Goal: Task Accomplishment & Management: Manage account settings

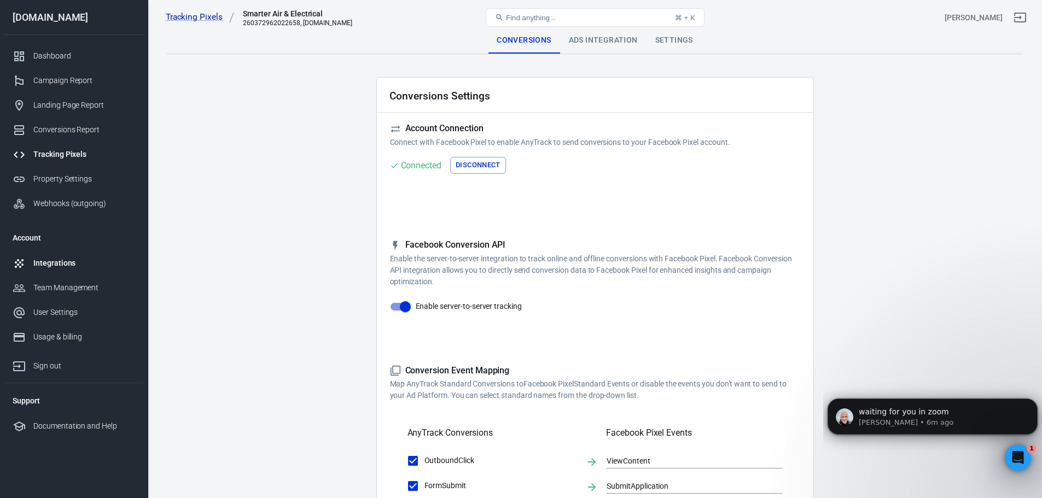
click at [50, 265] on div "Integrations" at bounding box center [84, 263] width 102 height 11
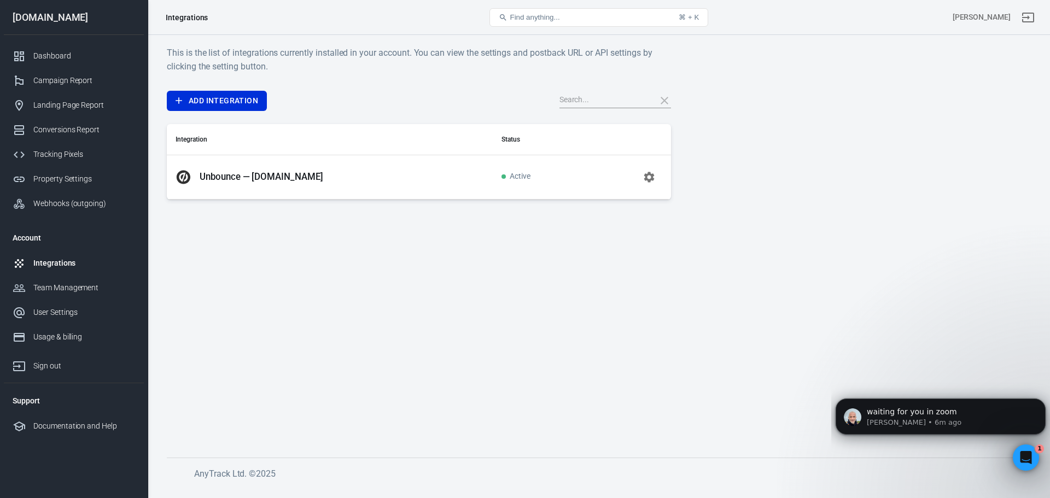
click at [259, 179] on p "Unbounce — [DOMAIN_NAME]" at bounding box center [262, 176] width 124 height 11
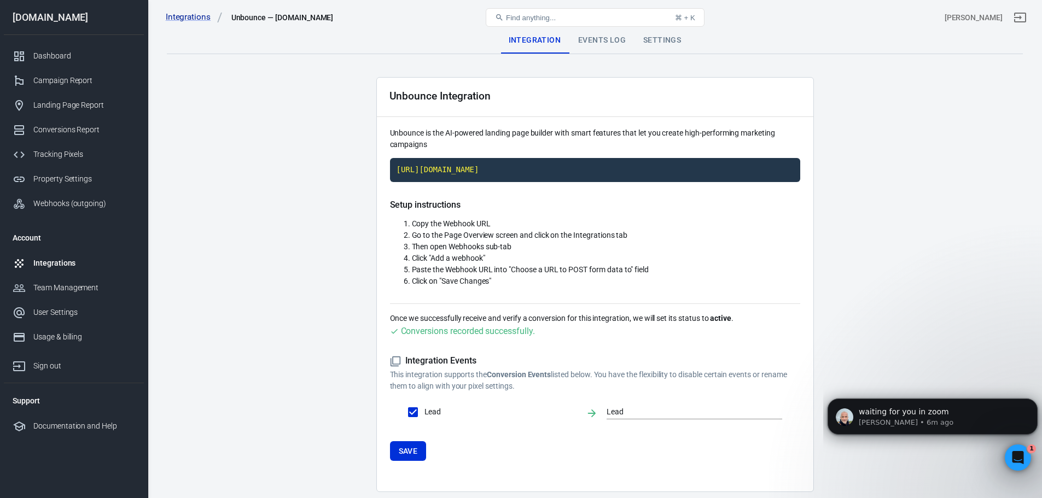
click at [589, 45] on div "Events Log" at bounding box center [601, 40] width 65 height 26
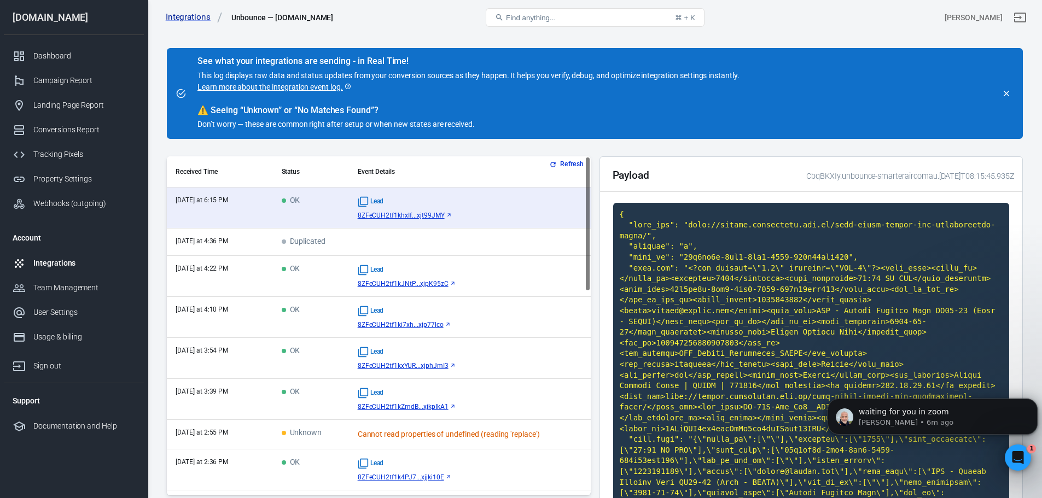
scroll to position [55, 0]
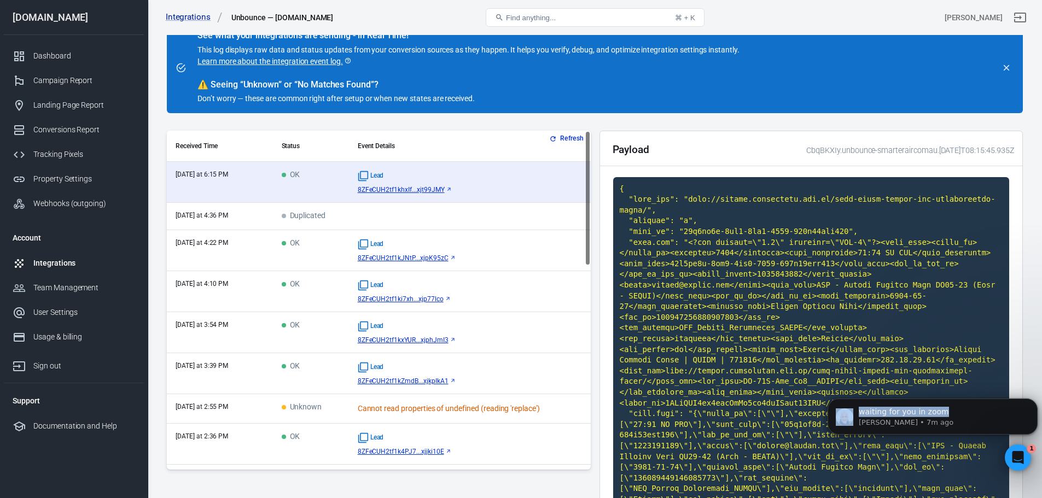
drag, startPoint x: 979, startPoint y: 410, endPoint x: 1014, endPoint y: 314, distance: 102.4
click at [1014, 376] on html "waiting for you in zoom [PERSON_NAME] • 7m ago" at bounding box center [932, 422] width 219 height 93
click at [1021, 295] on div "Payload CbqBKXIy.unbounce-smarteraircomau.[DATE]T08:15:45.935Z" at bounding box center [811, 365] width 424 height 469
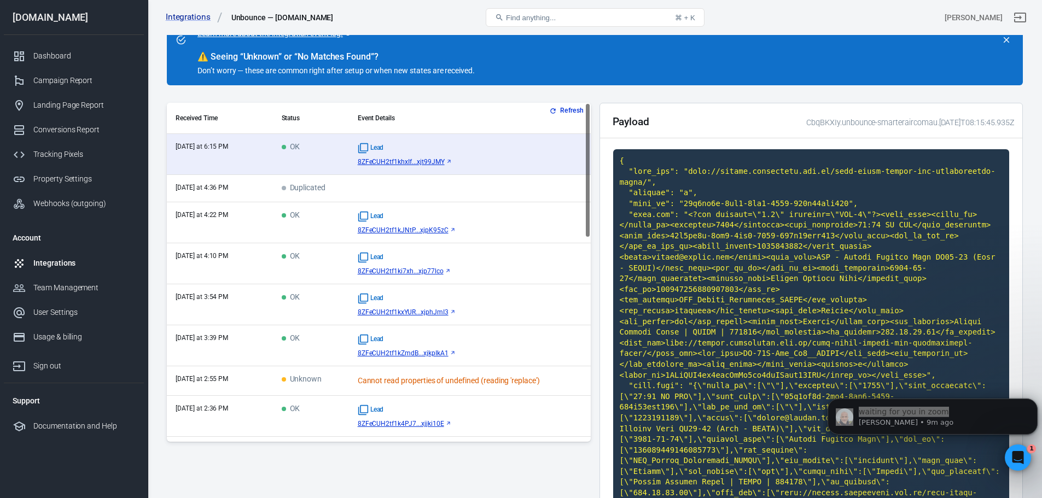
scroll to position [109, 0]
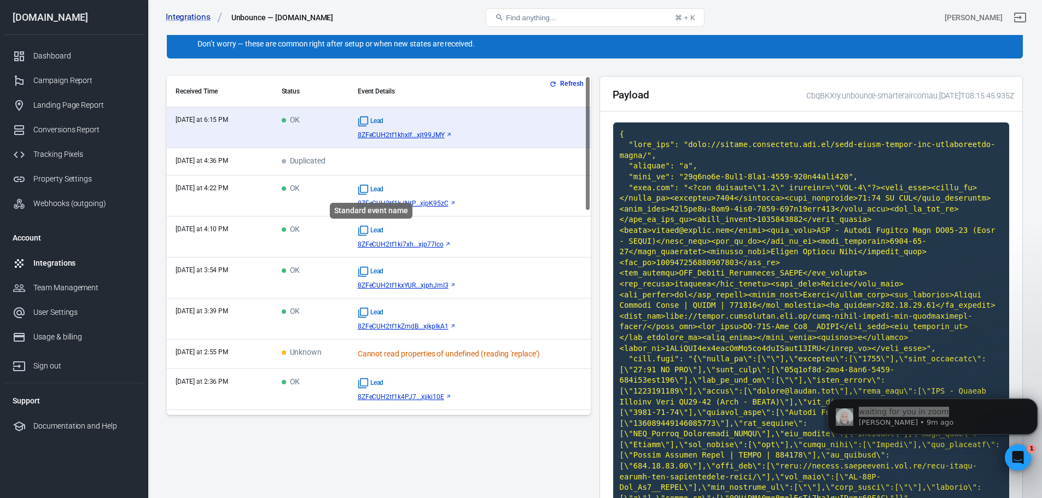
click at [365, 187] on icon "Standard event name" at bounding box center [363, 189] width 11 height 11
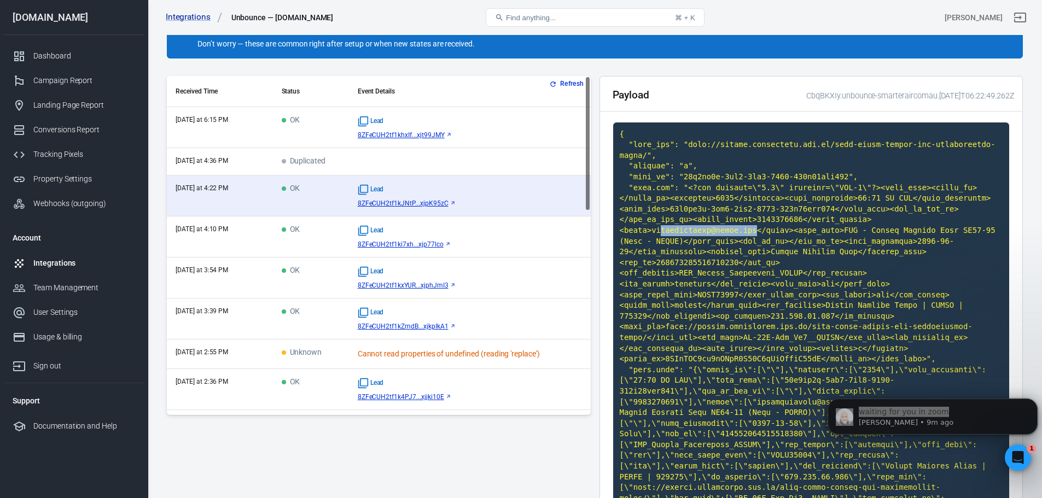
drag, startPoint x: 822, startPoint y: 209, endPoint x: 908, endPoint y: 206, distance: 87.0
click at [908, 206] on code at bounding box center [811, 338] width 397 height 431
click at [780, 222] on code at bounding box center [811, 338] width 397 height 431
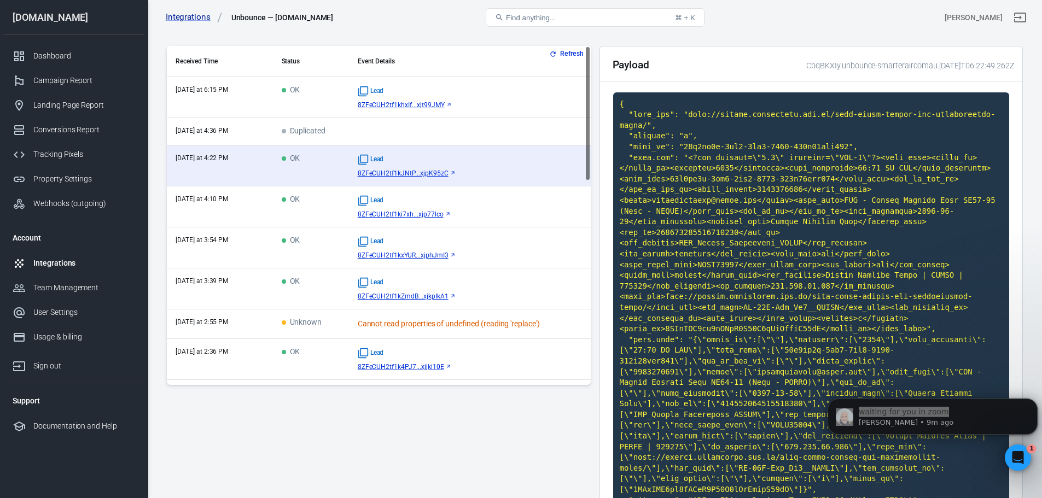
scroll to position [164, 0]
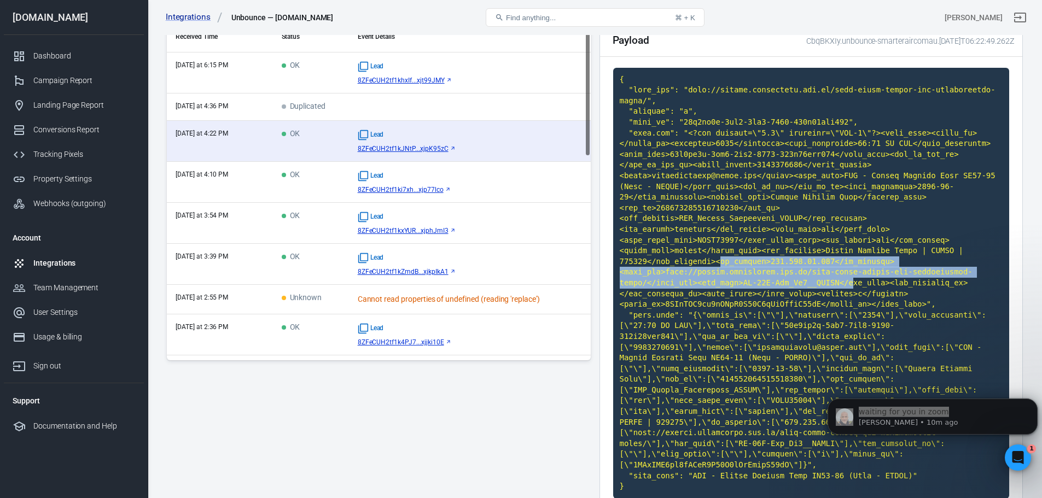
drag, startPoint x: 834, startPoint y: 250, endPoint x: 712, endPoint y: 232, distance: 122.8
click at [712, 232] on code at bounding box center [811, 283] width 397 height 431
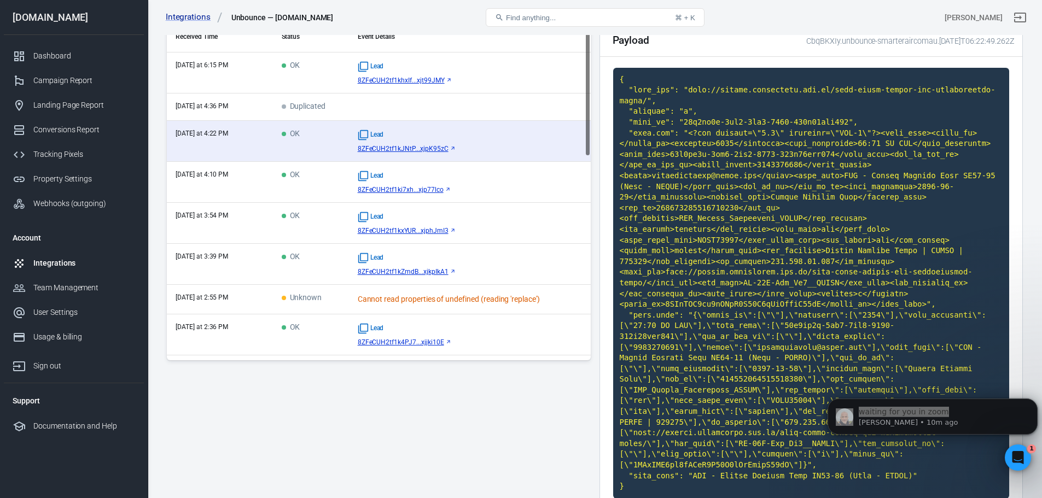
click at [720, 212] on code at bounding box center [811, 283] width 397 height 431
click at [820, 174] on code at bounding box center [811, 283] width 397 height 431
drag, startPoint x: 807, startPoint y: 175, endPoint x: 940, endPoint y: 174, distance: 132.4
click at [940, 174] on code at bounding box center [811, 283] width 397 height 431
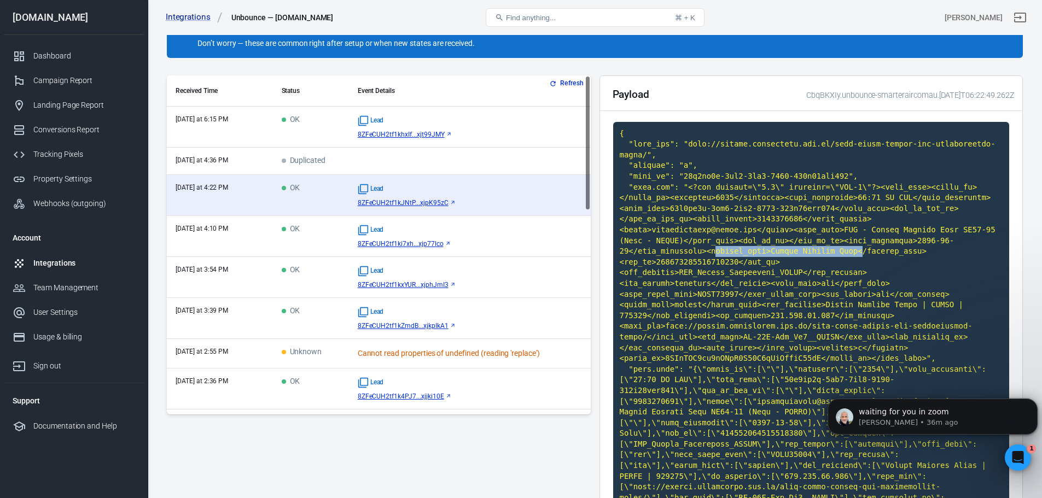
scroll to position [0, 0]
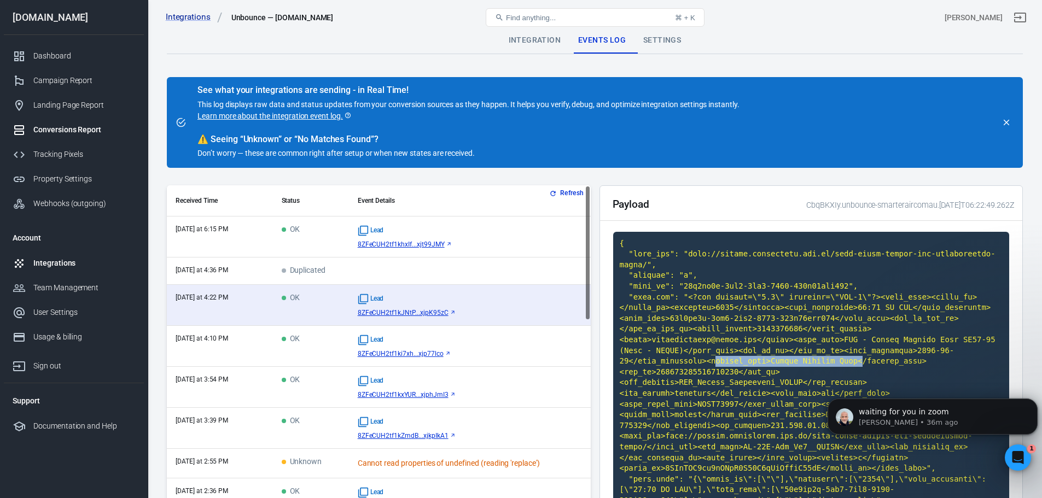
click at [77, 124] on div "Conversions Report" at bounding box center [84, 129] width 102 height 11
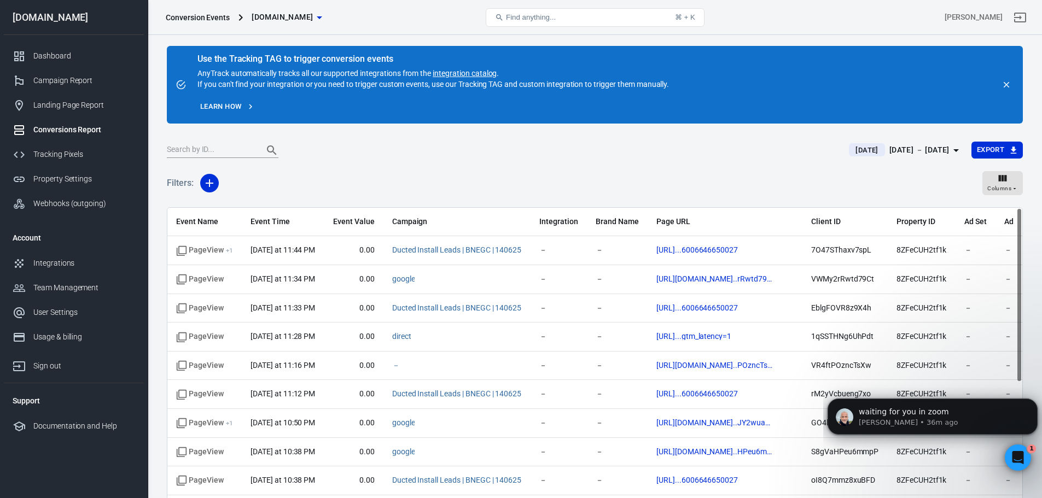
click at [212, 152] on input "text" at bounding box center [211, 150] width 88 height 14
paste input "oK2uZSgelMTpgh"
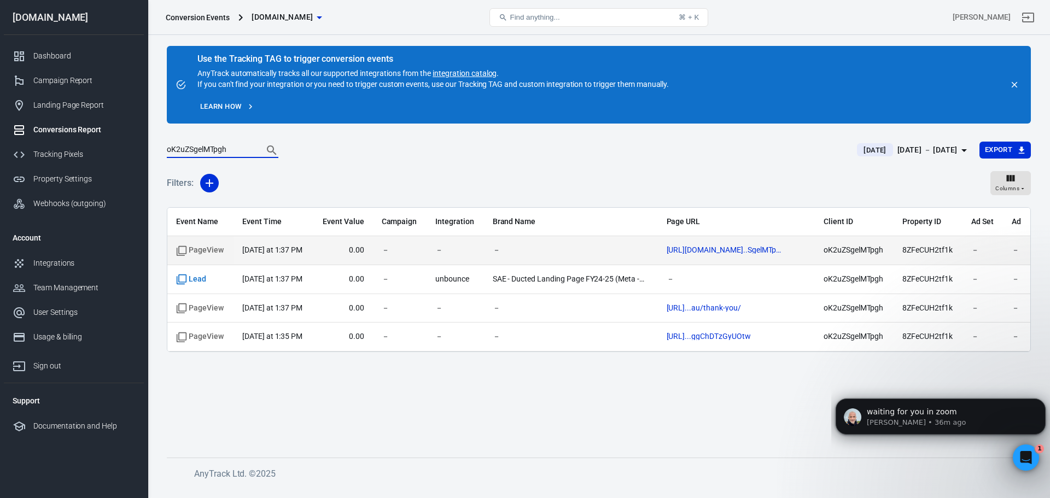
click at [300, 255] on span "[DATE] at 1:37 PM" at bounding box center [273, 250] width 62 height 11
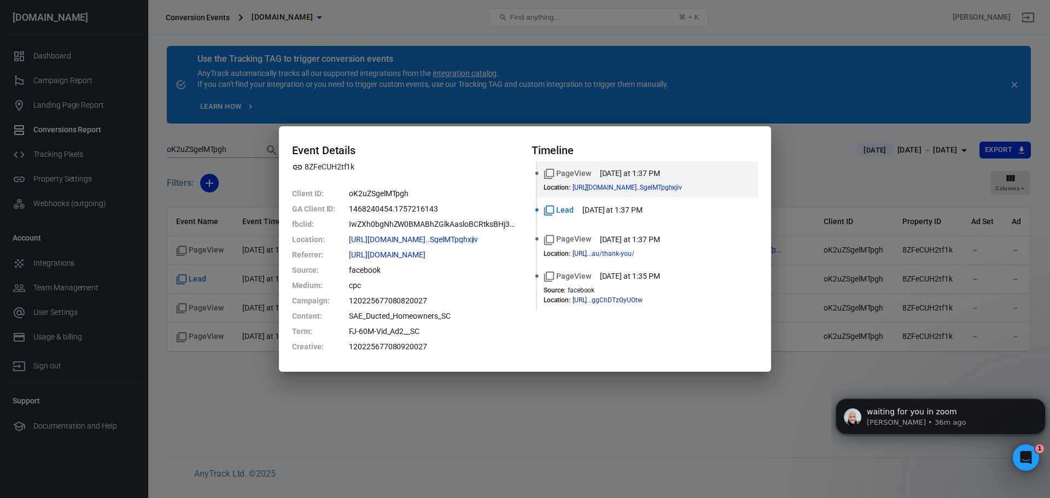
click at [787, 183] on div "Event Details 8ZFeCUH2tf1k Client ID : oK2uZSgelMTpgh GA Client ID : 1468240454…" at bounding box center [525, 249] width 1050 height 498
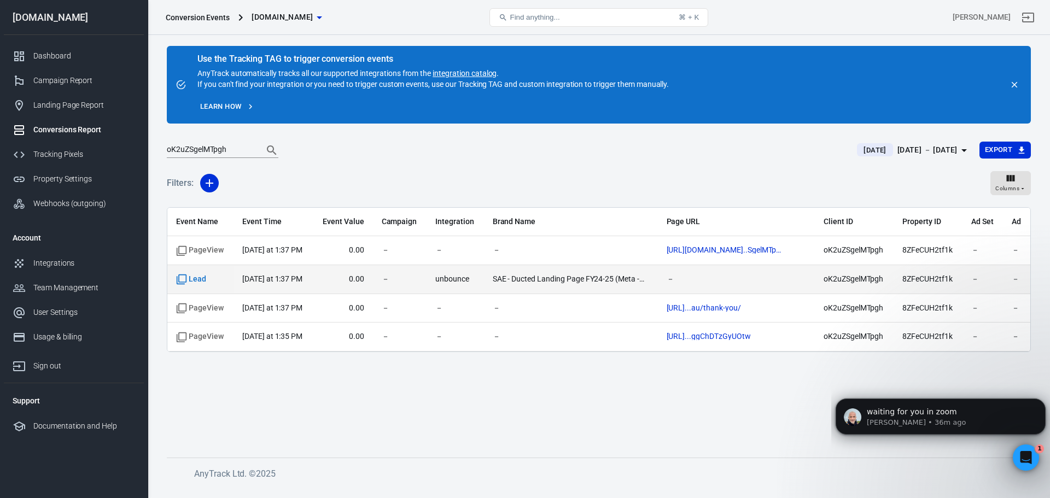
click at [263, 279] on time "[DATE] at 1:37 PM" at bounding box center [272, 279] width 60 height 9
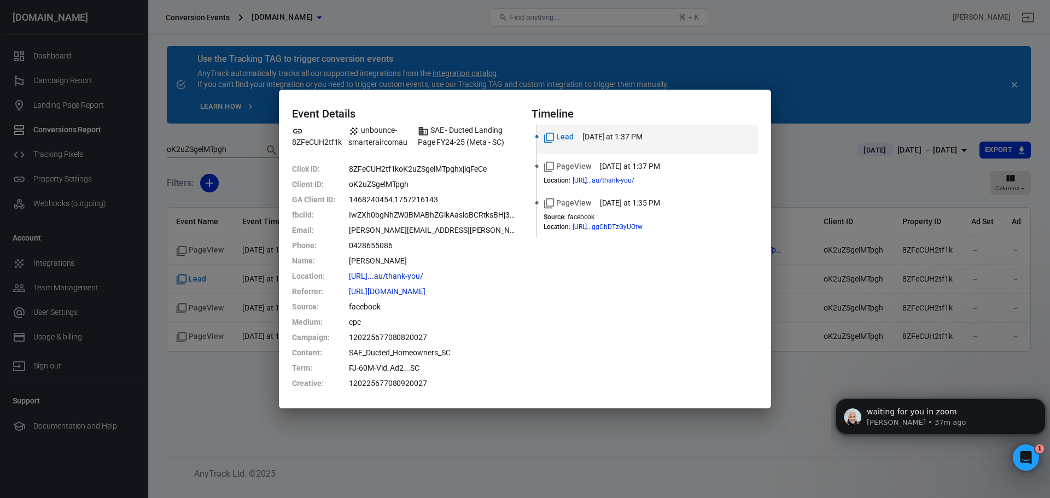
click at [707, 68] on div "Event Details 8ZFeCUH2tf1k unbounce-smarteraircomau SAE - Ducted Landing Page F…" at bounding box center [525, 249] width 1050 height 498
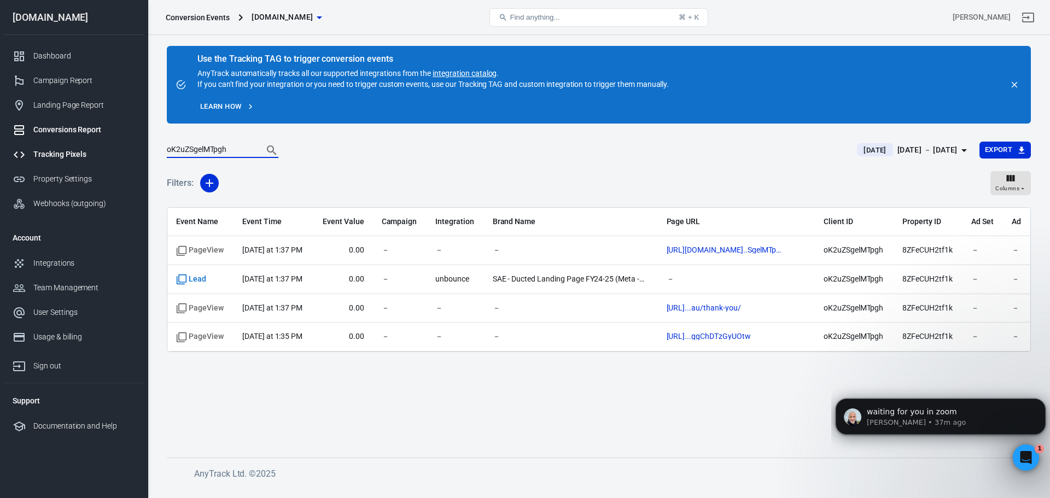
drag, startPoint x: 236, startPoint y: 153, endPoint x: 143, endPoint y: 146, distance: 93.8
click at [143, 146] on div "Conversion Events [DOMAIN_NAME] Find anything... ⌘ + K [PERSON_NAME] [DOMAIN_NA…" at bounding box center [525, 261] width 1050 height 452
paste input "s30S8lcah1aV70"
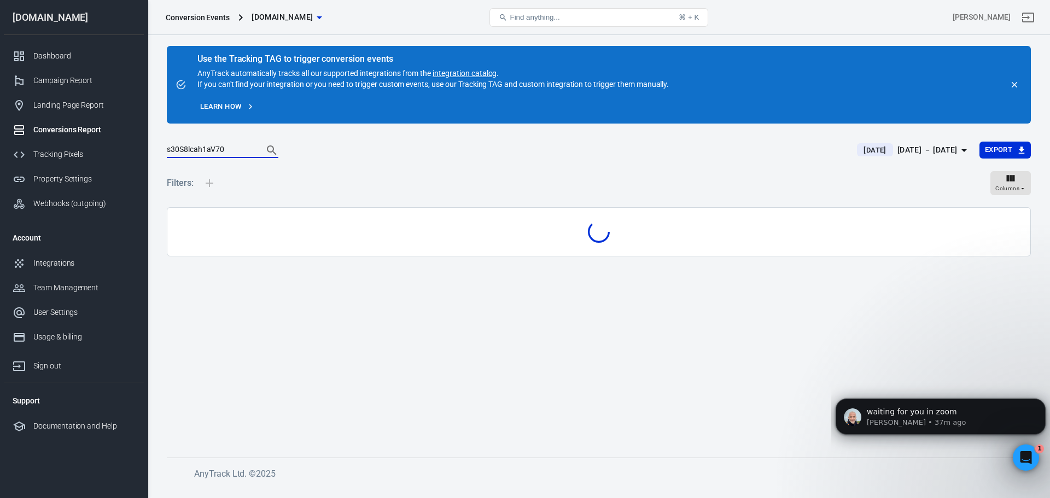
type input "s30S8lcah1aV70"
click at [265, 147] on icon "Search" at bounding box center [271, 150] width 13 height 13
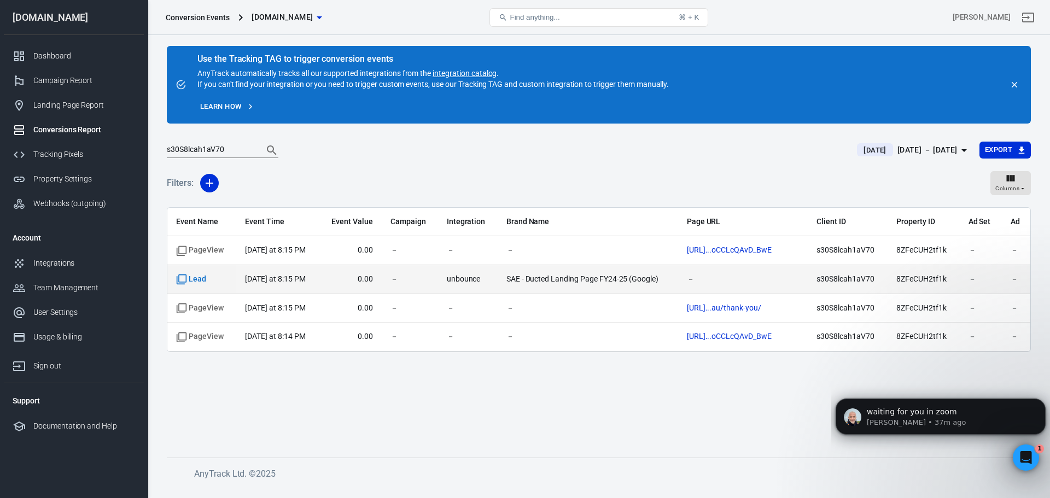
click at [270, 279] on time "[DATE] at 8:15 PM" at bounding box center [275, 279] width 60 height 9
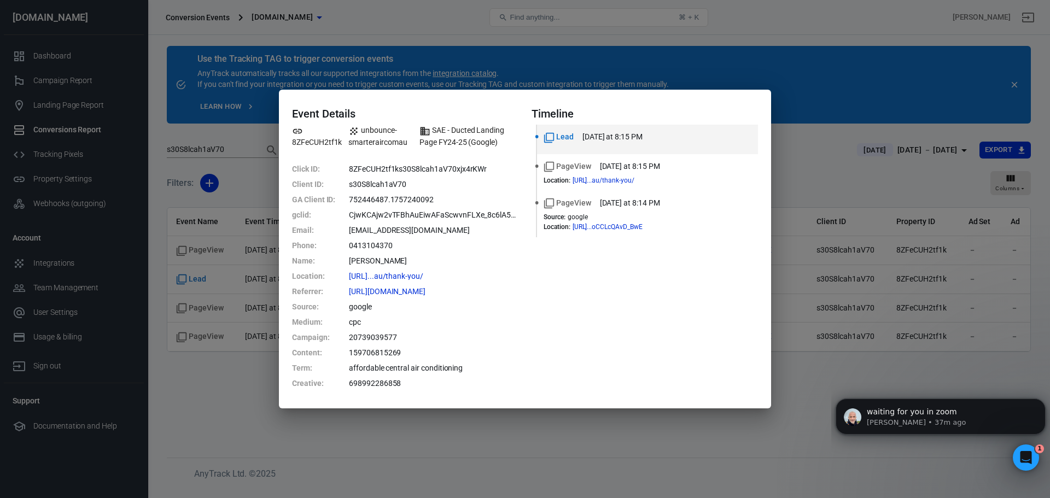
click at [783, 92] on div "Event Details 8ZFeCUH2tf1k unbounce-smarteraircomau SAE - Ducted Landing Page F…" at bounding box center [525, 249] width 1050 height 498
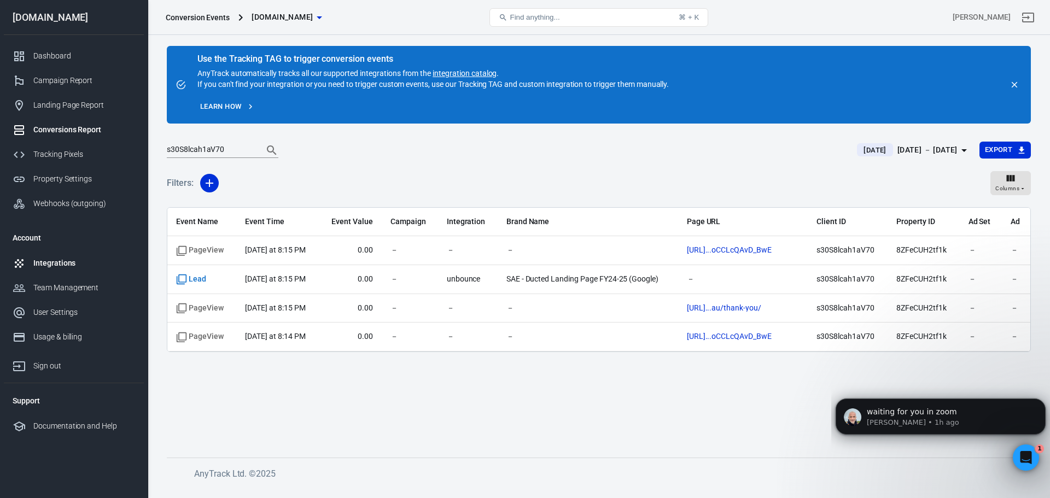
click at [52, 263] on div "Integrations" at bounding box center [84, 263] width 102 height 11
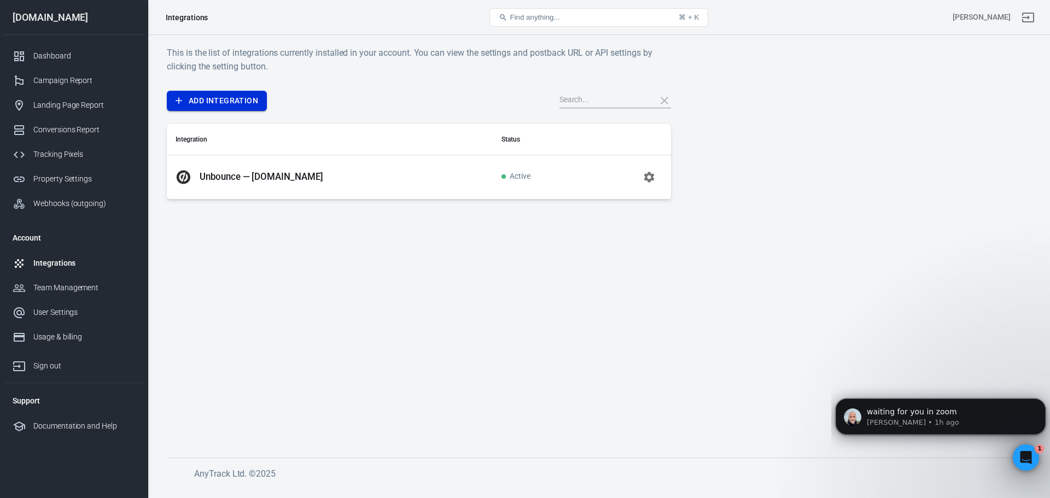
click at [240, 98] on link "Add Integration" at bounding box center [217, 101] width 100 height 20
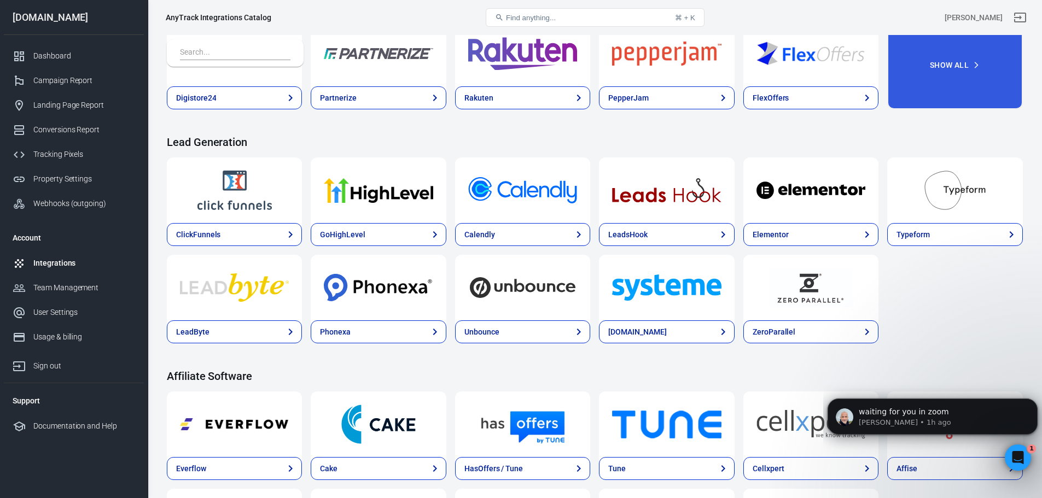
scroll to position [492, 0]
click at [376, 218] on div at bounding box center [378, 190] width 135 height 66
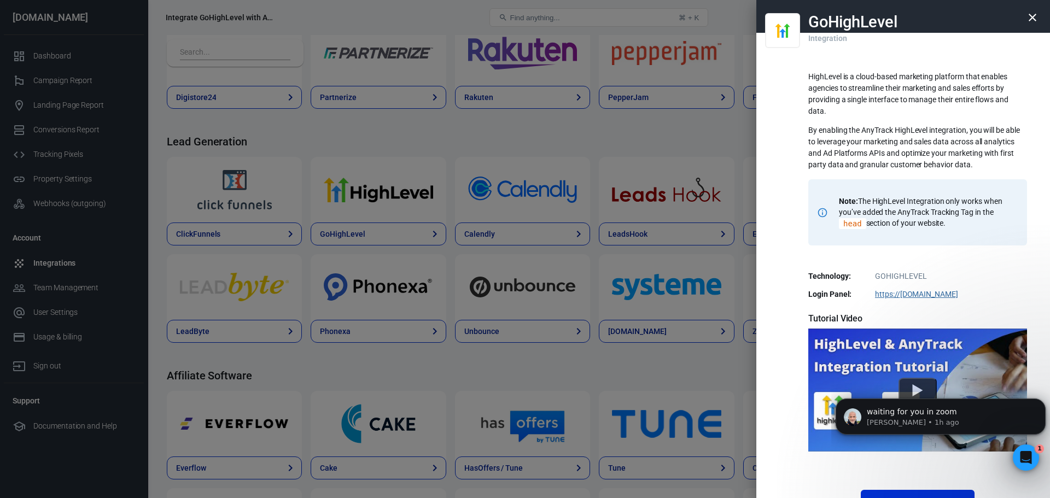
drag, startPoint x: 969, startPoint y: 291, endPoint x: 867, endPoint y: 295, distance: 101.3
click at [867, 295] on dd "https:// [DOMAIN_NAME]" at bounding box center [918, 294] width 206 height 11
copy link "https:// [DOMAIN_NAME]"
click at [839, 115] on p "HighLevel is a cloud-based marketing platform that enables agencies to streamli…" at bounding box center [917, 94] width 219 height 46
click at [1026, 20] on icon "button" at bounding box center [1032, 17] width 13 height 13
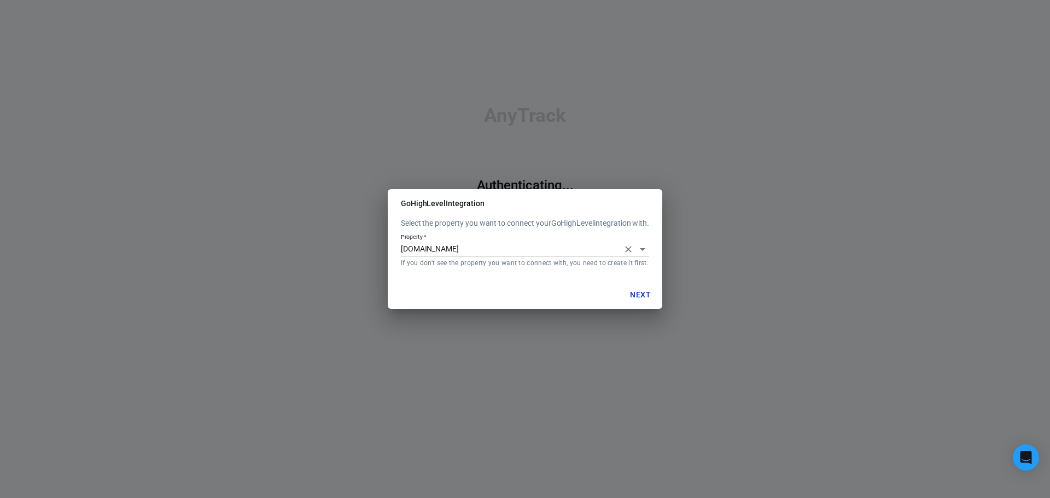
click at [529, 252] on input "[DOMAIN_NAME]" at bounding box center [510, 249] width 218 height 14
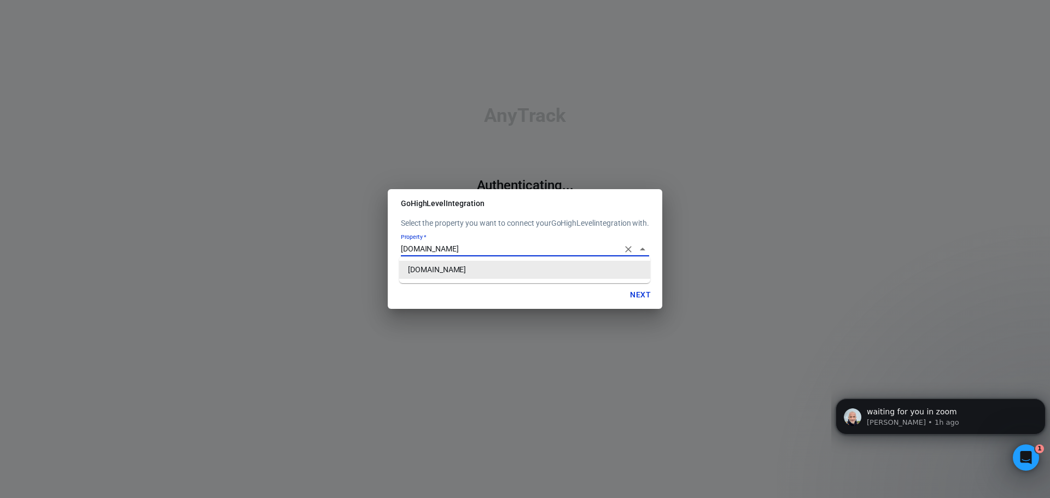
click at [519, 272] on li "[DOMAIN_NAME]" at bounding box center [524, 270] width 251 height 18
click at [637, 294] on button "Next" at bounding box center [640, 295] width 35 height 20
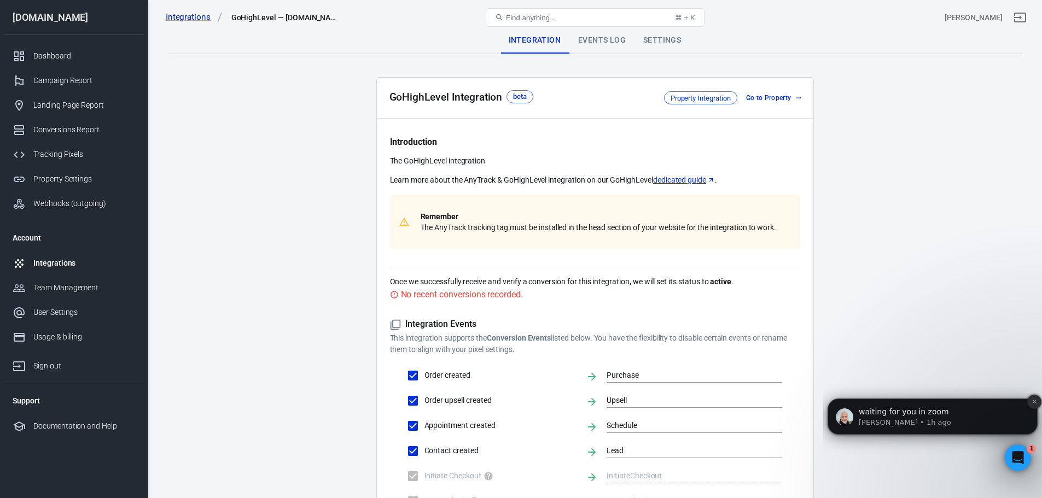
click at [1034, 405] on button "Dismiss notification" at bounding box center [1034, 402] width 14 height 14
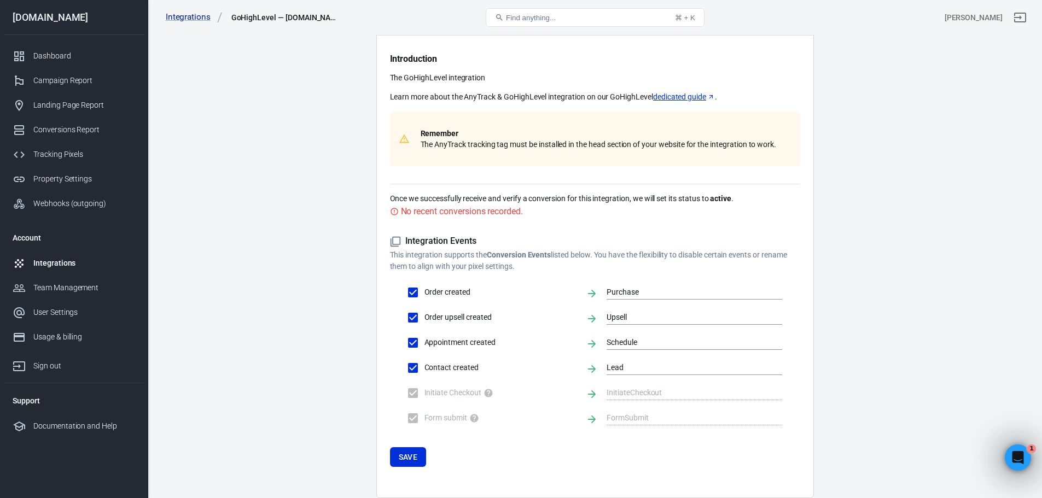
scroll to position [109, 0]
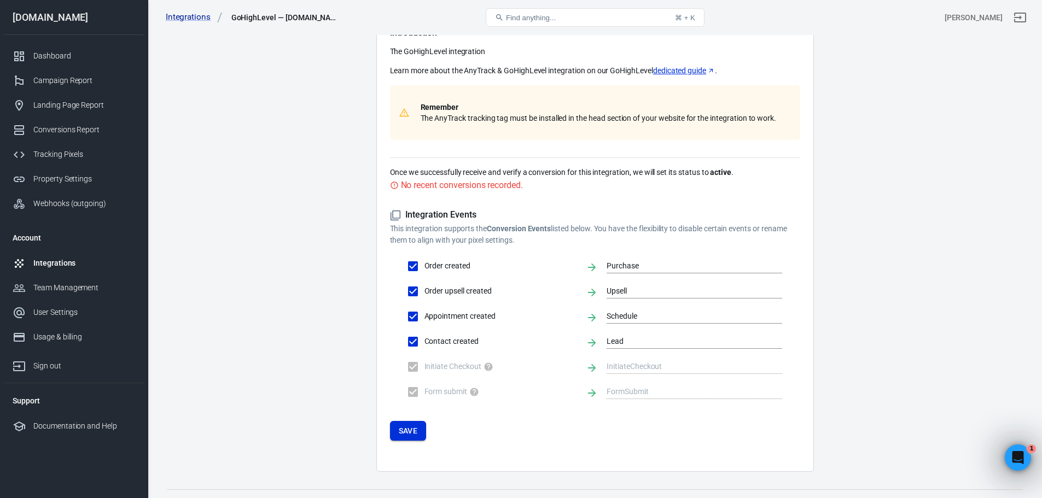
click at [409, 429] on button "Save" at bounding box center [408, 431] width 37 height 20
click at [411, 432] on button "Save" at bounding box center [408, 431] width 37 height 20
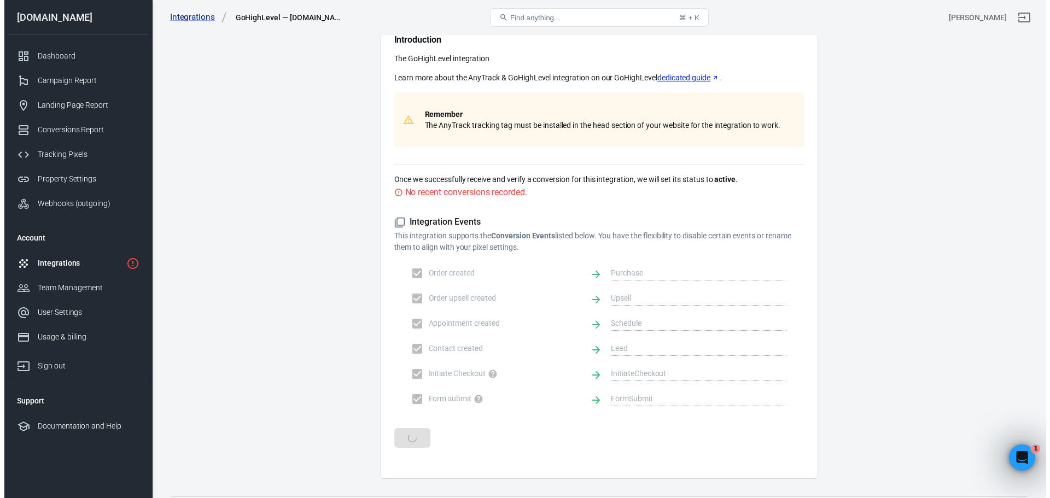
scroll to position [0, 0]
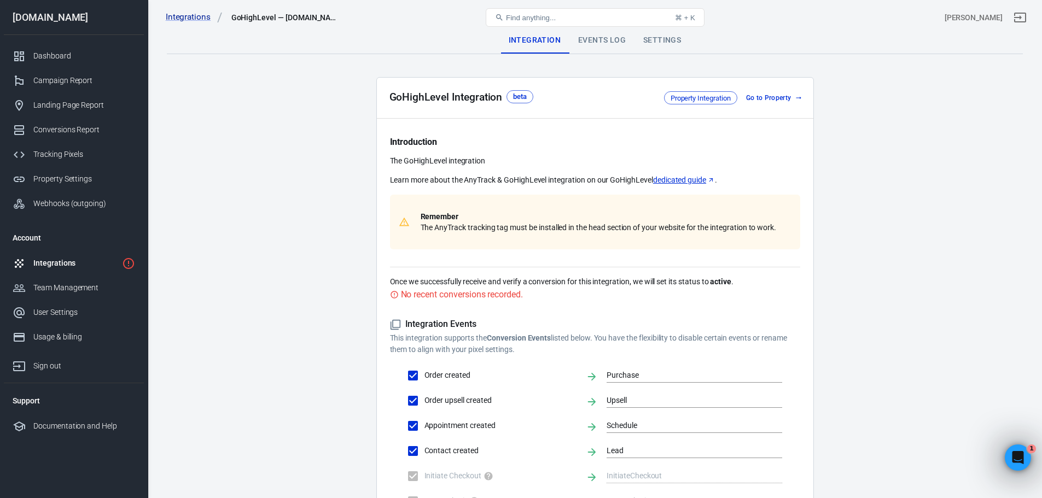
click at [605, 37] on div "Events Log" at bounding box center [601, 40] width 65 height 26
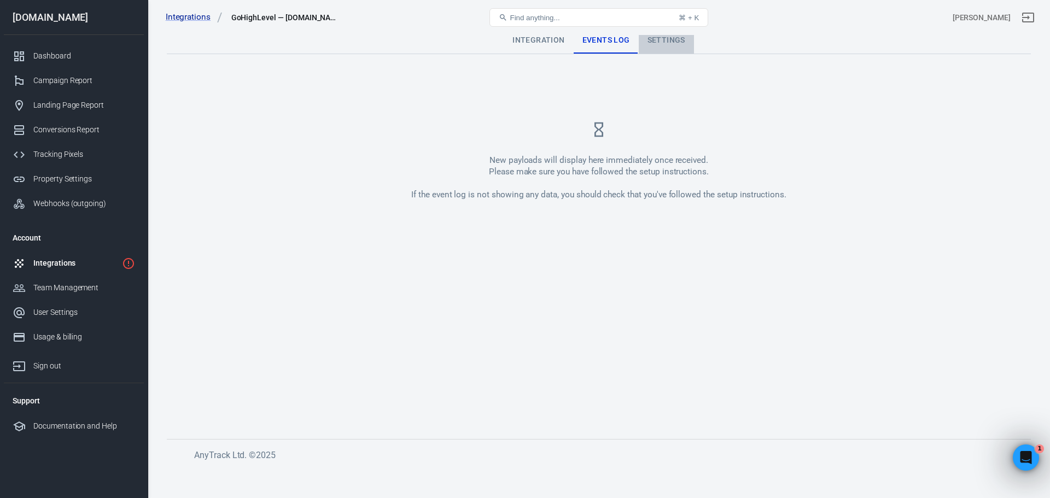
click at [660, 43] on div "Settings" at bounding box center [666, 40] width 55 height 26
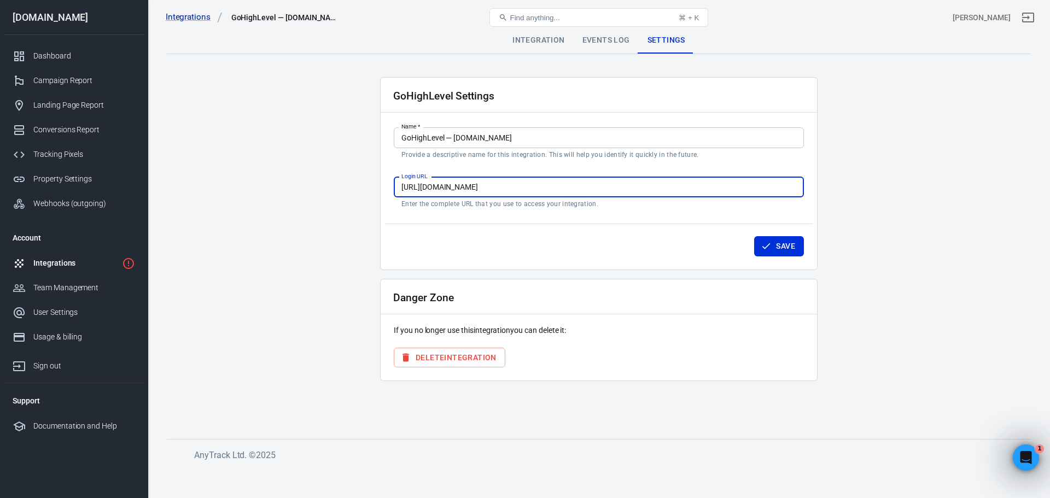
drag, startPoint x: 492, startPoint y: 188, endPoint x: 404, endPoint y: 188, distance: 88.1
click at [404, 188] on input "https://app.gohighlevel.com" at bounding box center [599, 187] width 410 height 20
click at [431, 189] on input "https://app.gohighlevel.com" at bounding box center [599, 187] width 410 height 20
click at [505, 185] on input "https://app.gohighlevel.com" at bounding box center [599, 187] width 410 height 20
drag, startPoint x: 525, startPoint y: 189, endPoint x: 403, endPoint y: 193, distance: 122.6
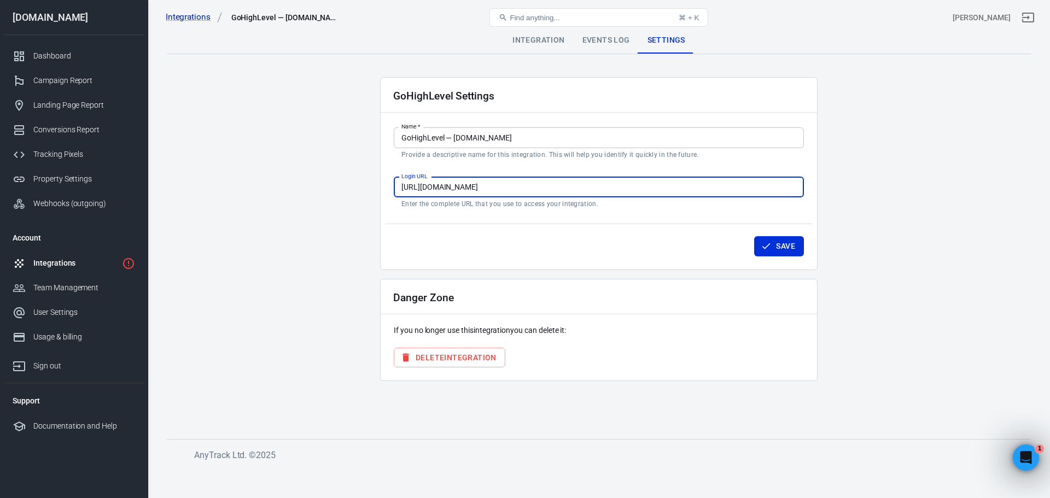
click at [403, 193] on input "https://app.gohighlevel.com" at bounding box center [599, 187] width 410 height 20
paste input "heatfactory.com.au/"
type input "https://app.heatfactory.com.au/"
click at [772, 251] on button "Save" at bounding box center [779, 246] width 50 height 20
